Goal: Task Accomplishment & Management: Manage account settings

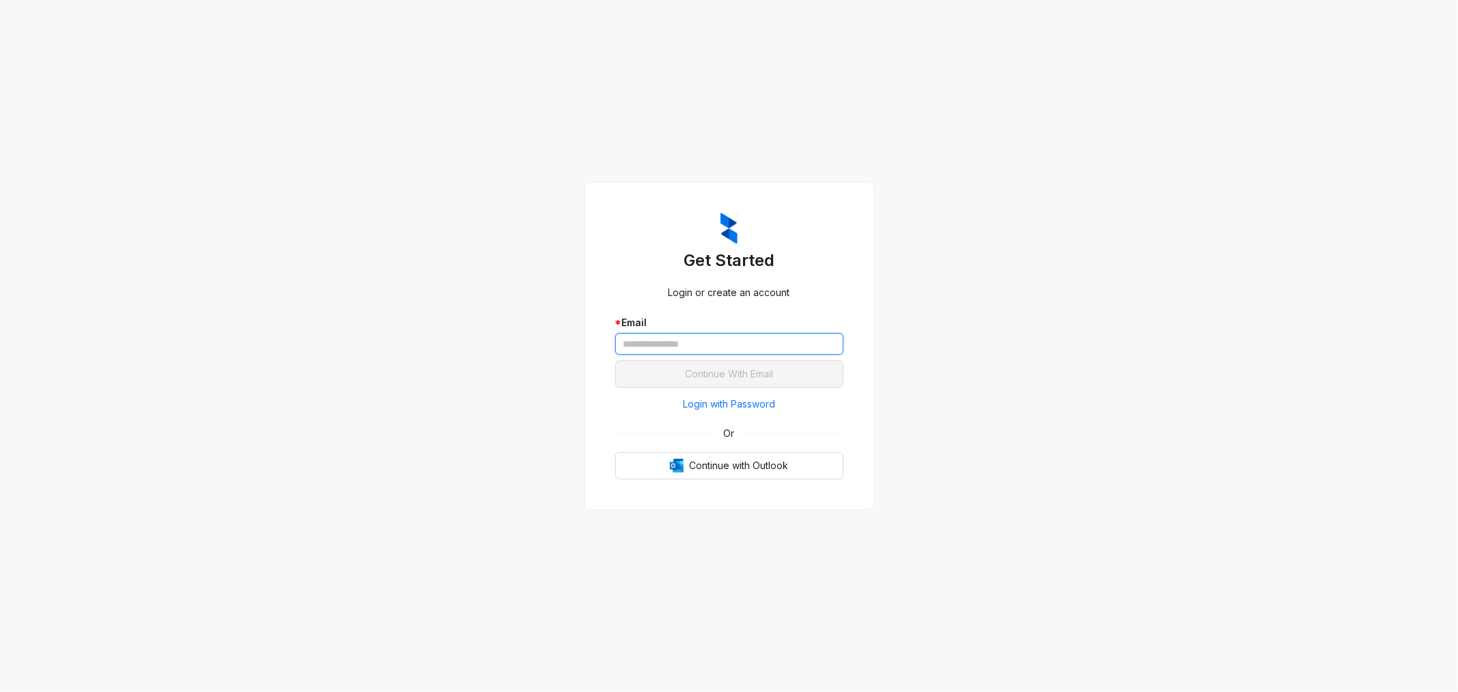
click at [667, 346] on input "text" at bounding box center [729, 344] width 228 height 22
type input "**********"
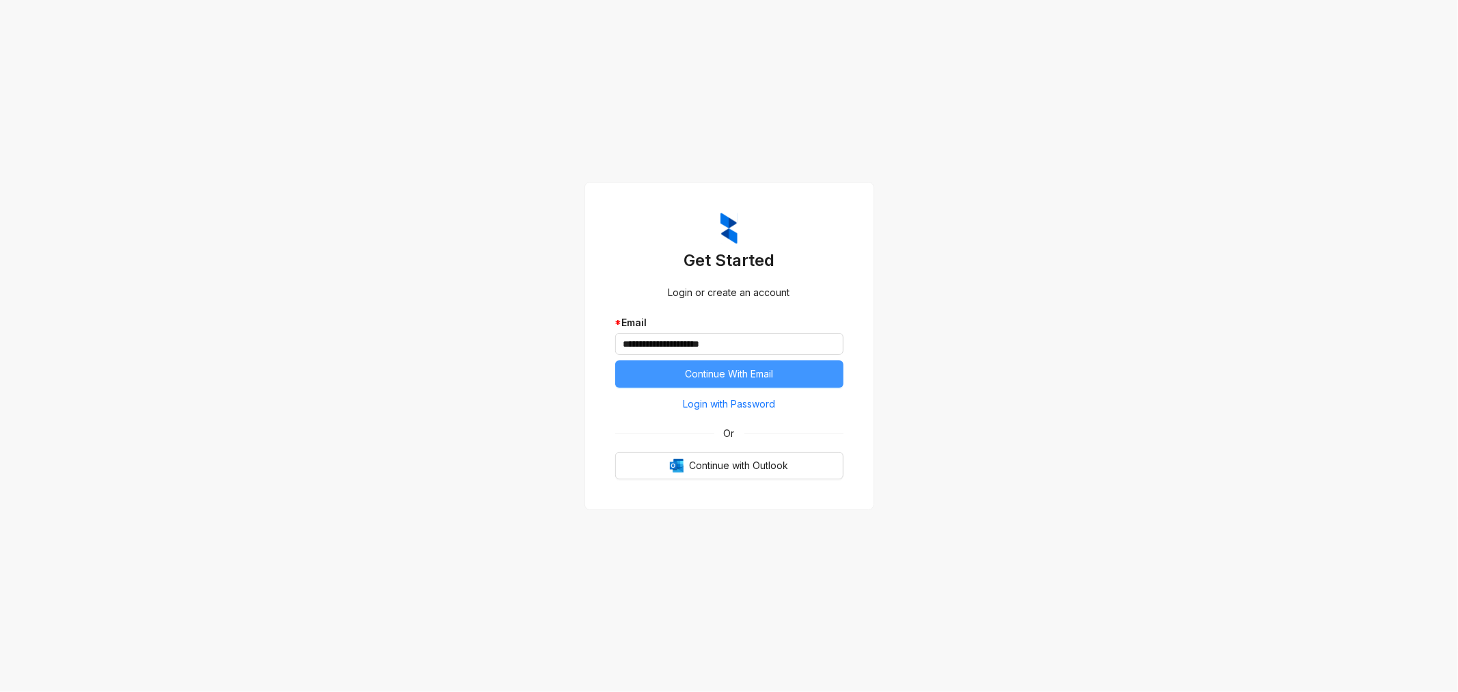
click at [681, 366] on button "Continue With Email" at bounding box center [729, 373] width 228 height 27
click at [645, 372] on button "Continue With Email" at bounding box center [729, 373] width 228 height 27
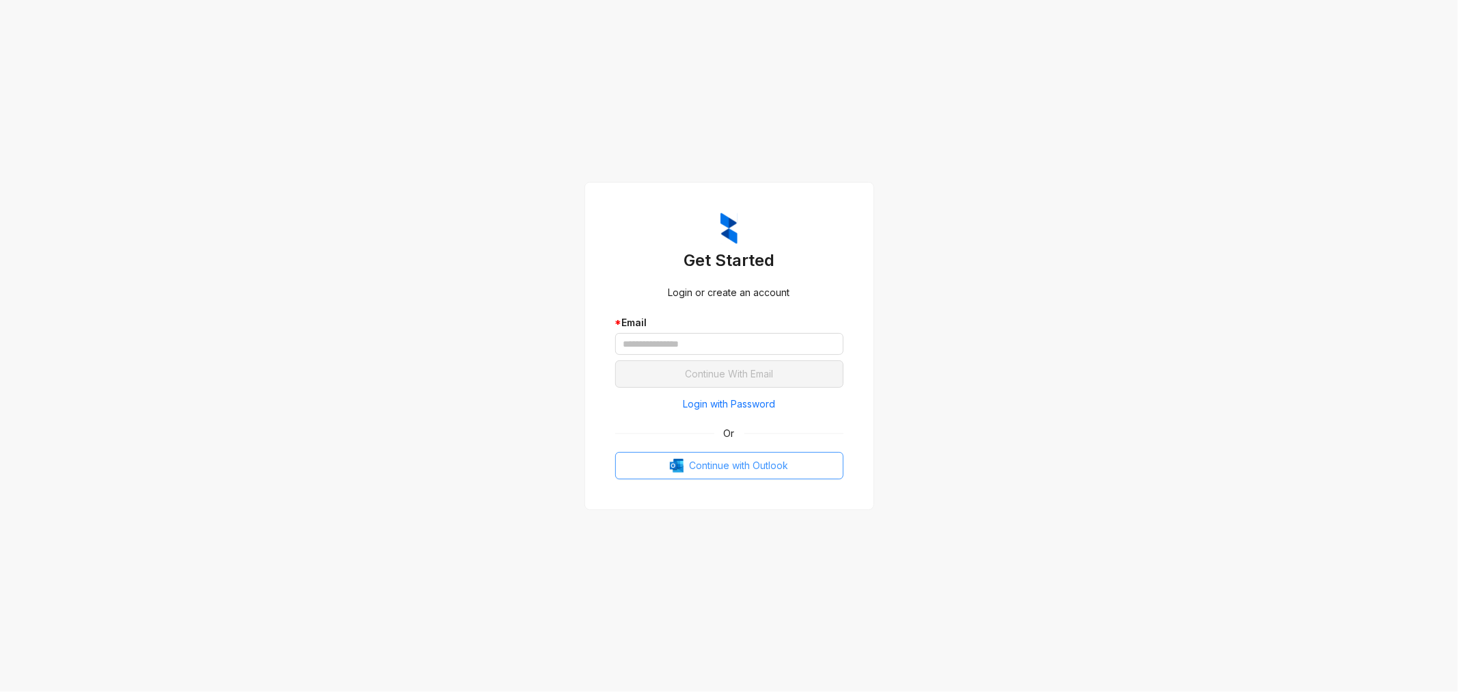
click at [691, 465] on span "Continue with Outlook" at bounding box center [738, 465] width 99 height 15
click at [657, 340] on input "text" at bounding box center [729, 344] width 228 height 22
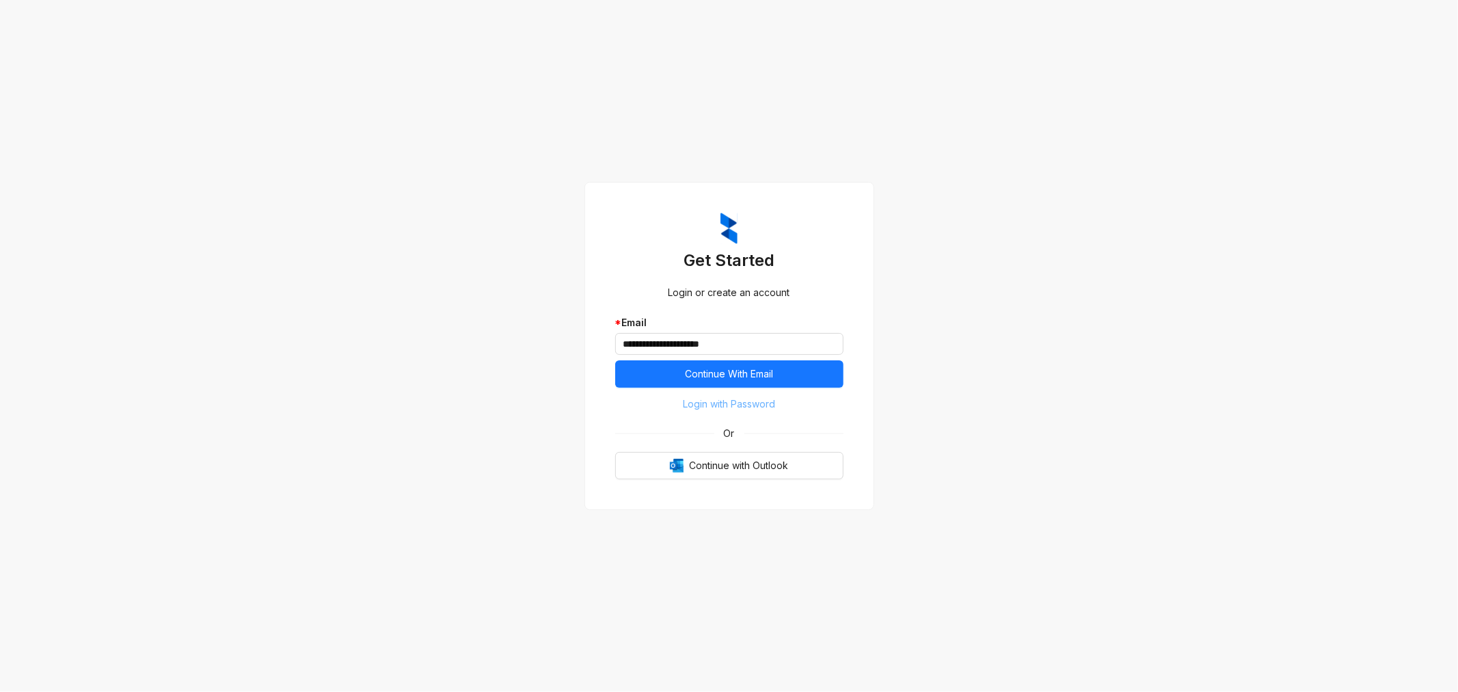
click at [718, 407] on span "Login with Password" at bounding box center [729, 403] width 92 height 15
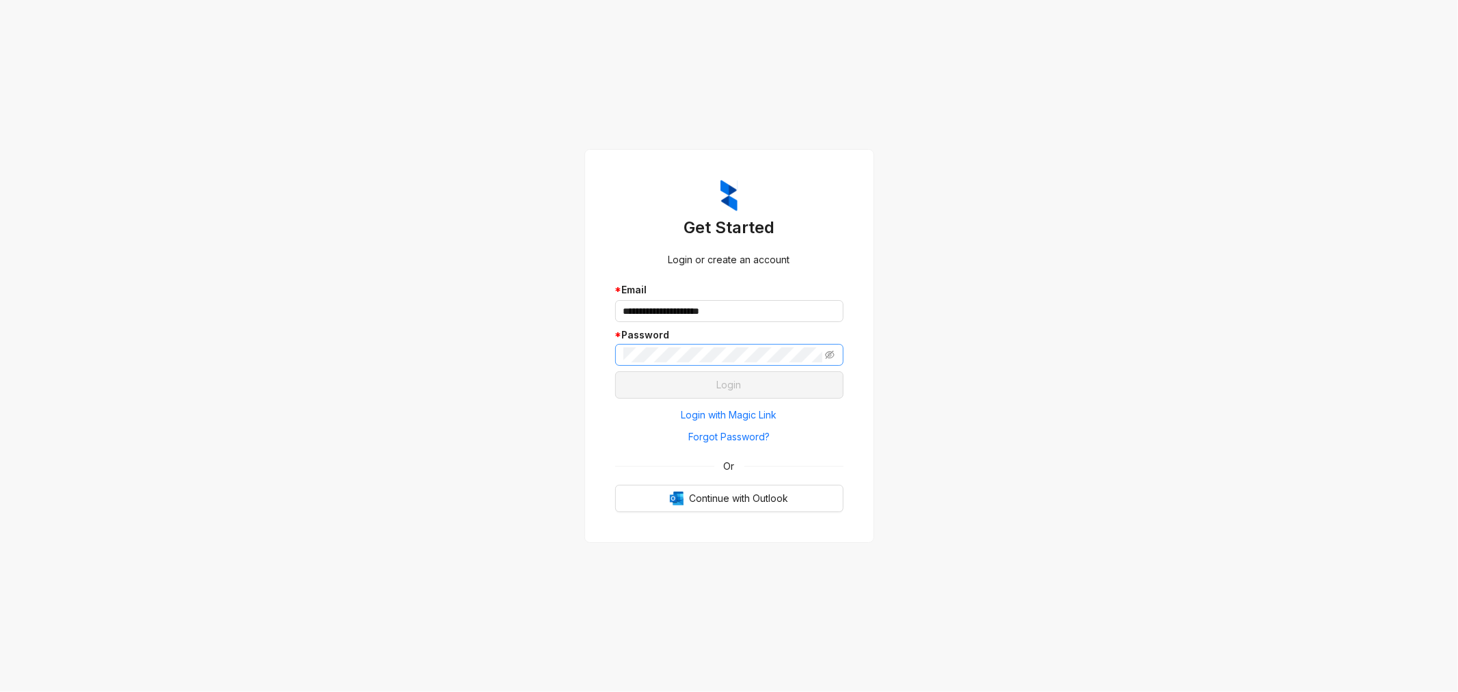
click at [737, 347] on span at bounding box center [729, 355] width 228 height 22
click at [615, 371] on button "Login" at bounding box center [729, 384] width 228 height 27
click at [742, 434] on span "Forgot Password?" at bounding box center [728, 436] width 81 height 15
click at [829, 351] on icon "eye-invisible" at bounding box center [830, 355] width 10 height 10
click at [744, 383] on button "Login" at bounding box center [729, 384] width 228 height 27
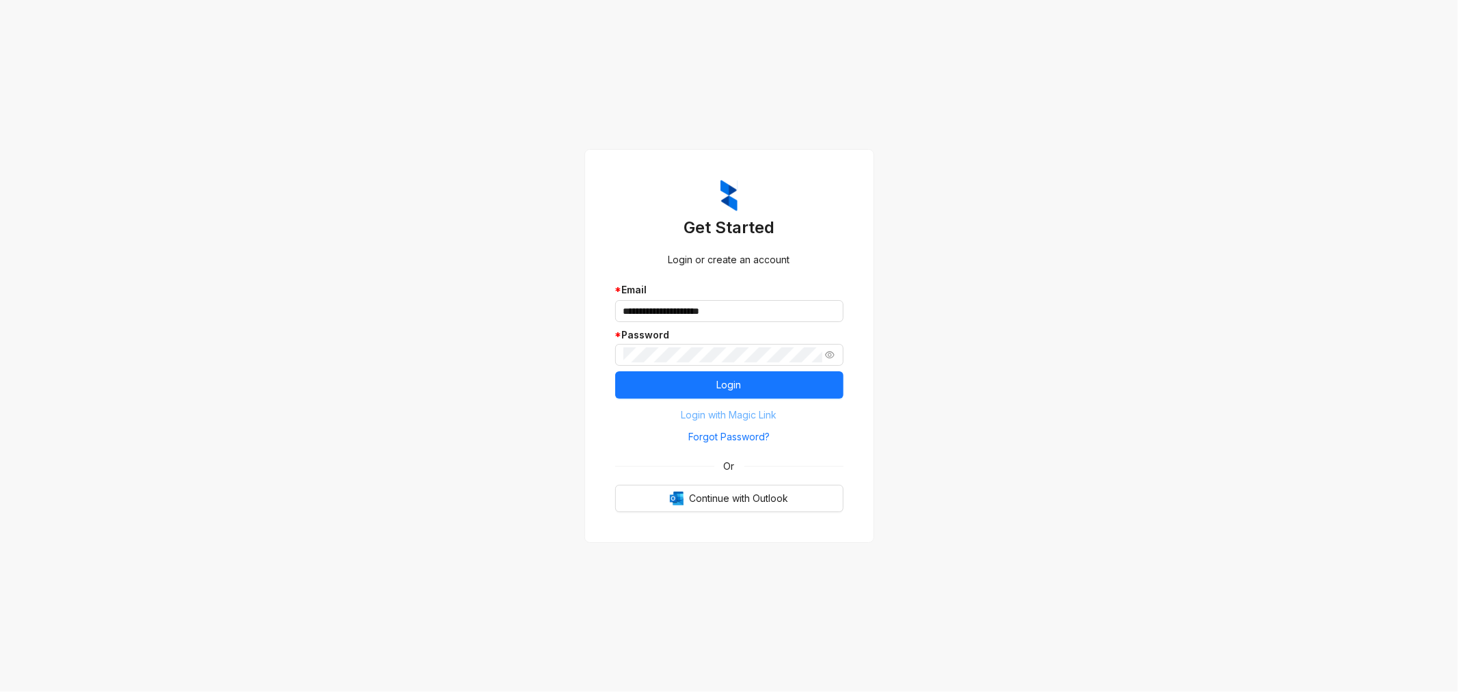
click at [755, 420] on span "Login with Magic Link" at bounding box center [729, 414] width 96 height 15
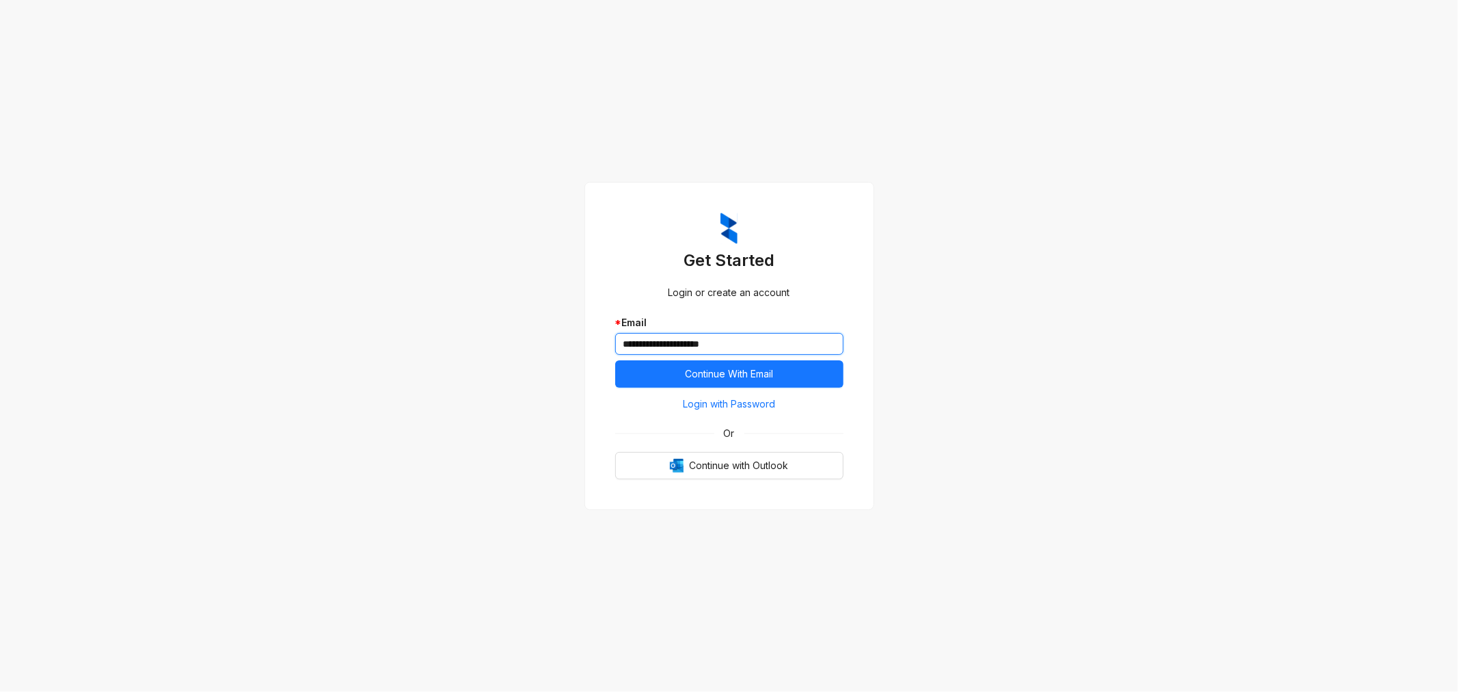
click at [776, 342] on input "**********" at bounding box center [729, 344] width 228 height 22
type input "**********"
click at [761, 405] on span "Login with Password" at bounding box center [729, 403] width 92 height 15
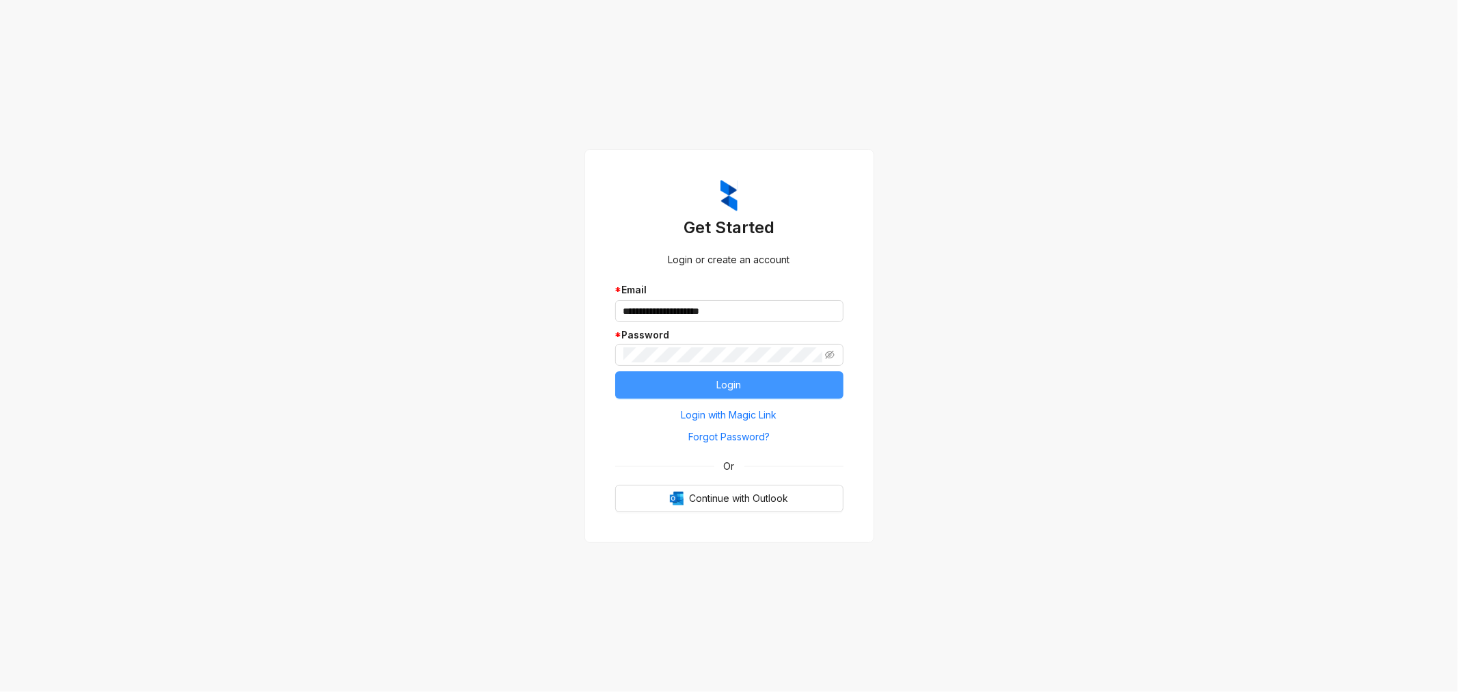
click at [763, 379] on button "Login" at bounding box center [729, 384] width 228 height 27
click at [756, 435] on span "Forgot Password?" at bounding box center [728, 436] width 81 height 15
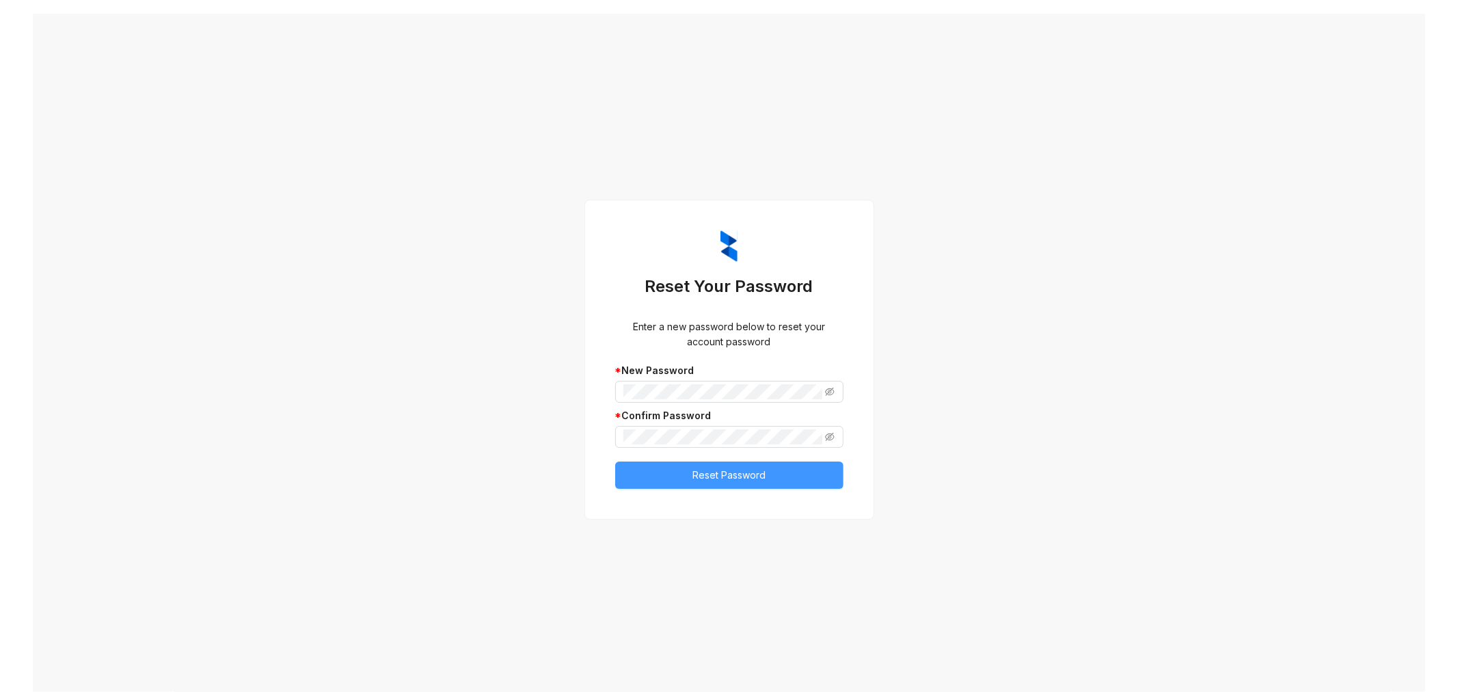
click at [743, 465] on button "Reset Password" at bounding box center [729, 474] width 228 height 27
drag, startPoint x: 1422, startPoint y: 34, endPoint x: 1130, endPoint y: 10, distance: 292.9
click at [1422, 34] on icon "close" at bounding box center [1418, 38] width 10 height 10
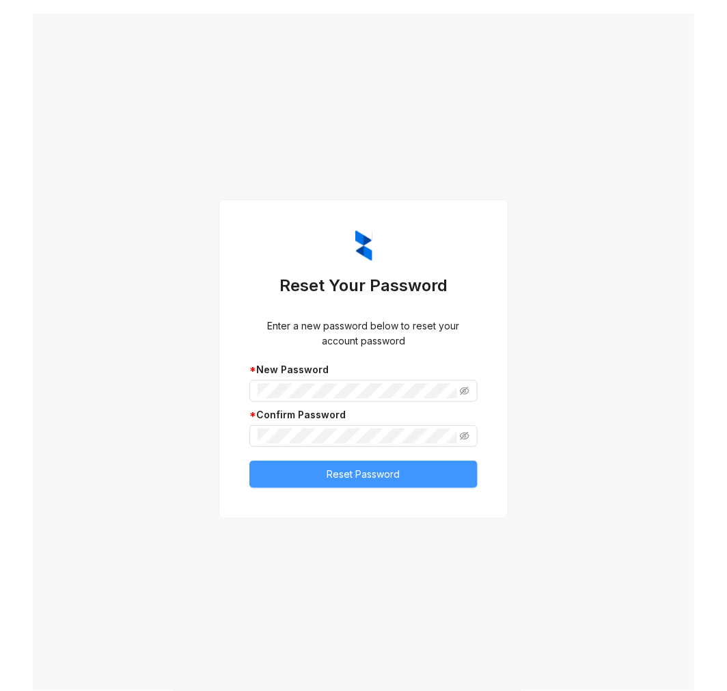
click at [377, 469] on span "Reset Password" at bounding box center [363, 474] width 73 height 15
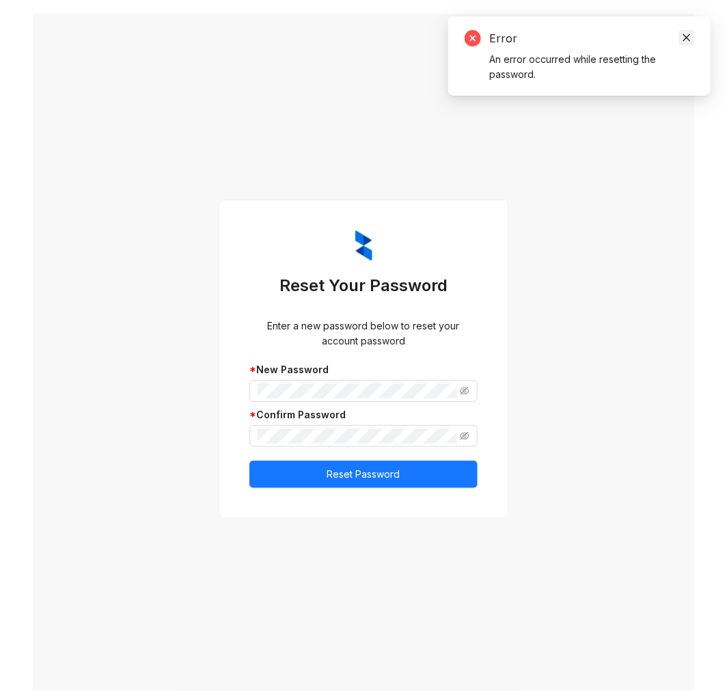
click at [690, 36] on icon "close" at bounding box center [687, 38] width 10 height 10
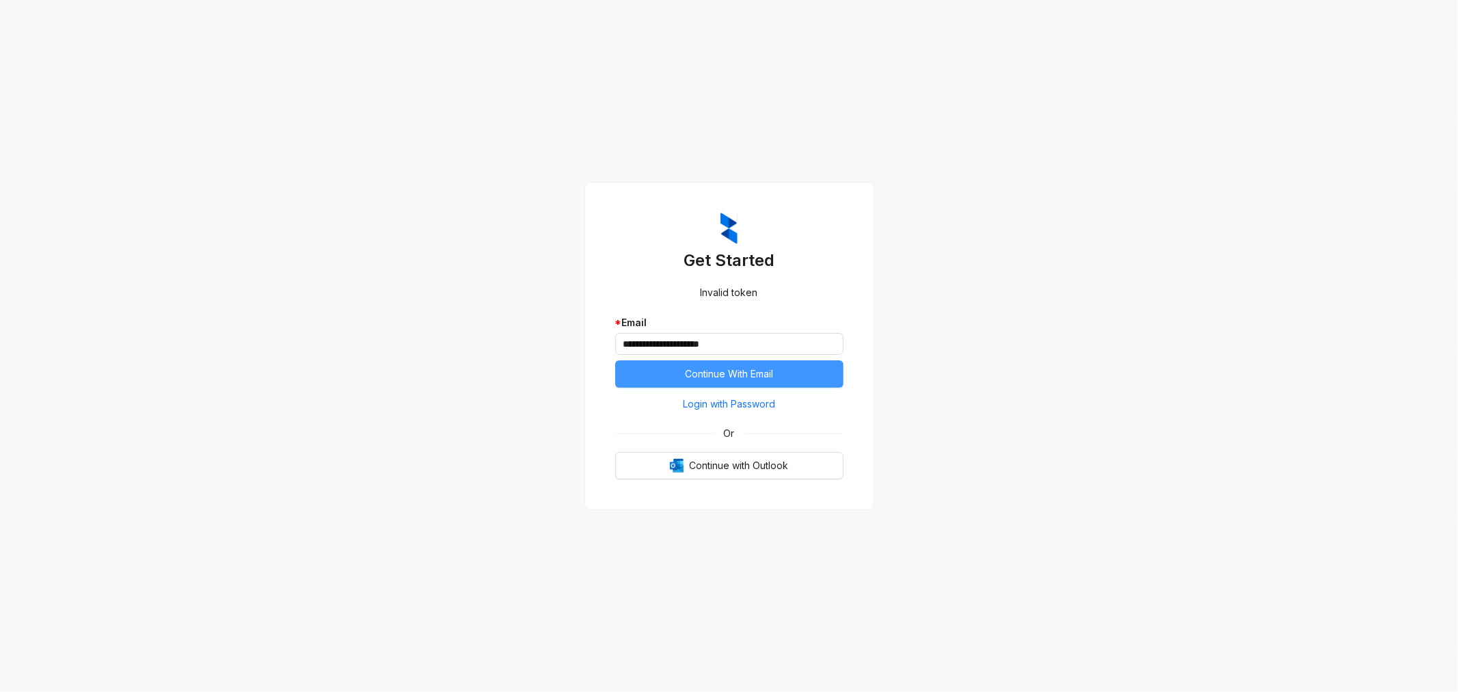
click at [679, 374] on button "Continue With Email" at bounding box center [729, 373] width 228 height 27
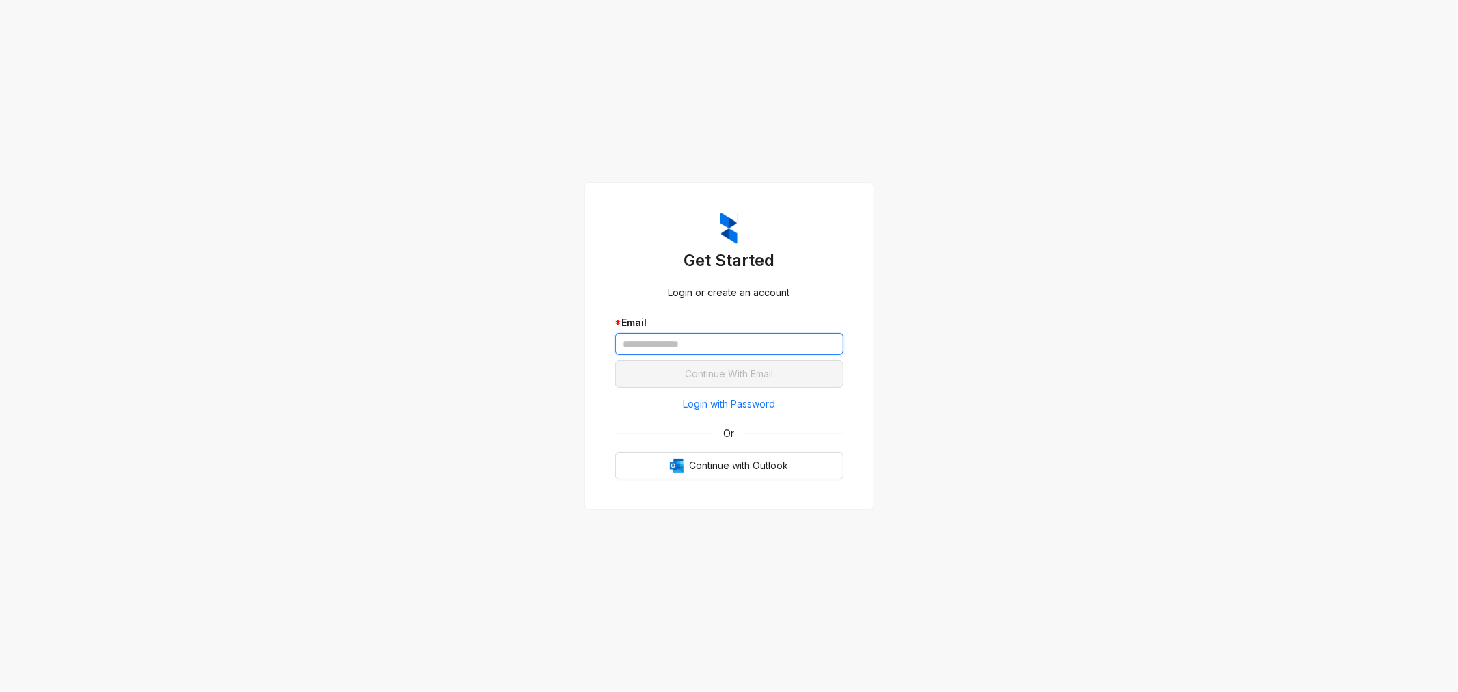
click at [673, 342] on input "text" at bounding box center [729, 344] width 228 height 22
type input "**********"
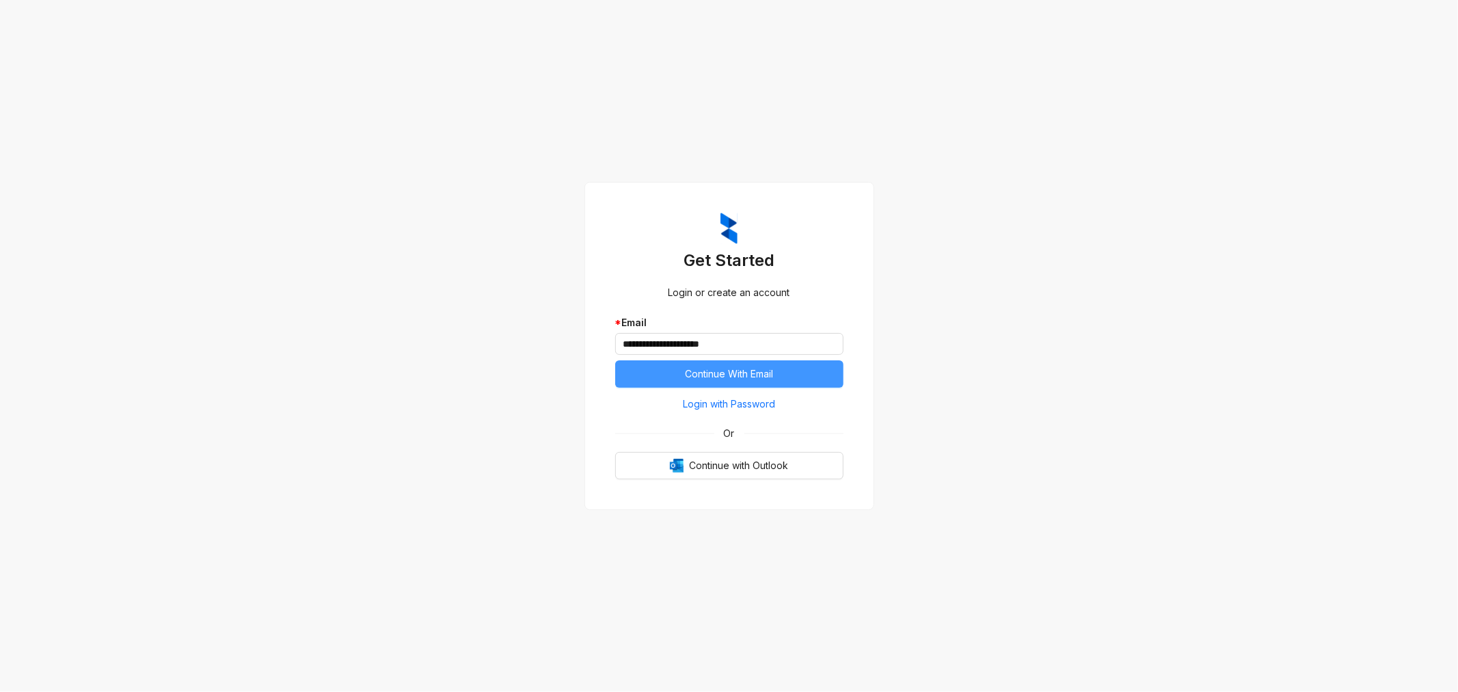
click at [790, 366] on button "Continue With Email" at bounding box center [729, 373] width 228 height 27
